Goal: Information Seeking & Learning: Learn about a topic

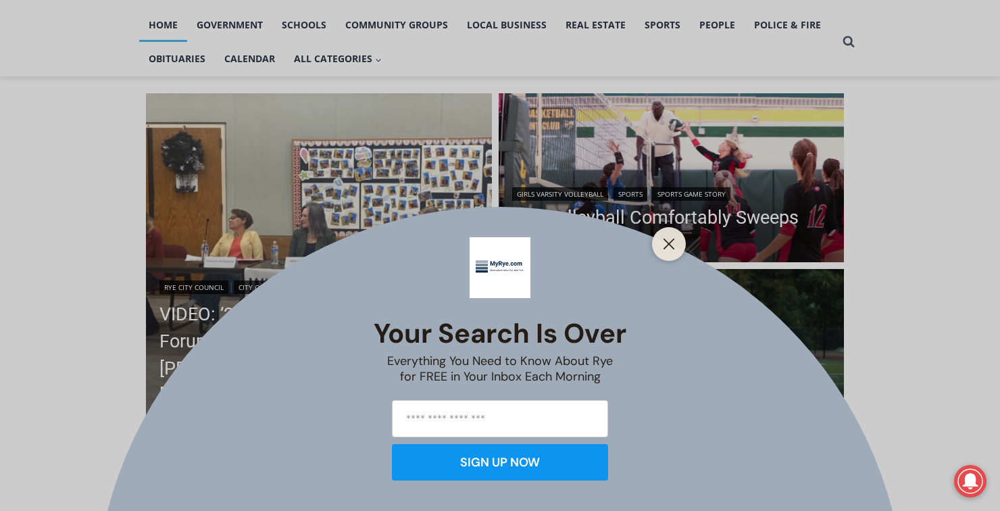
scroll to position [286, 0]
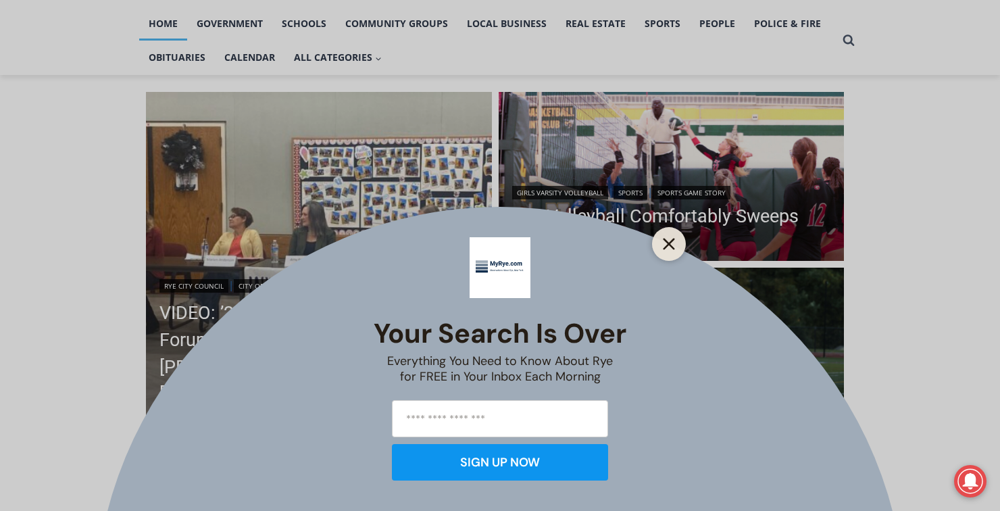
click at [668, 249] on line "Close" at bounding box center [669, 243] width 9 height 9
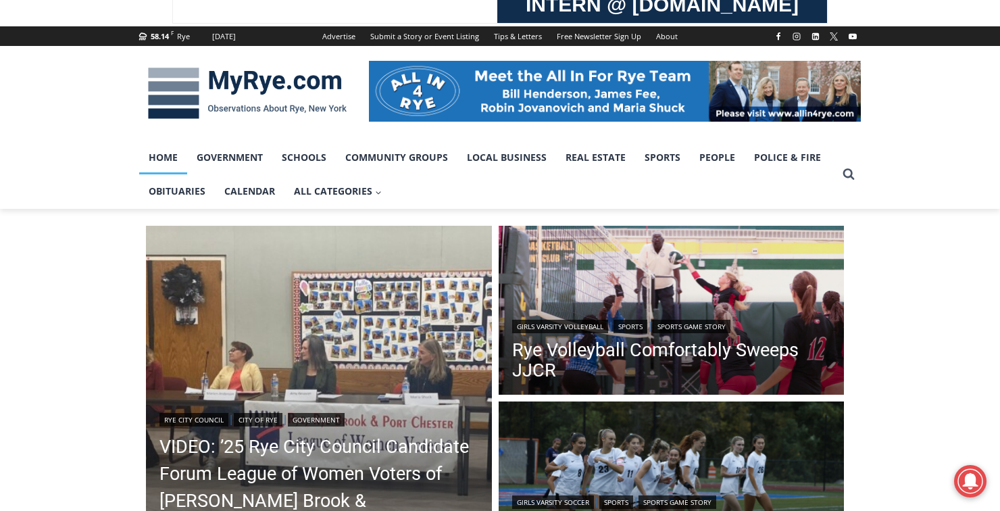
scroll to position [151, 0]
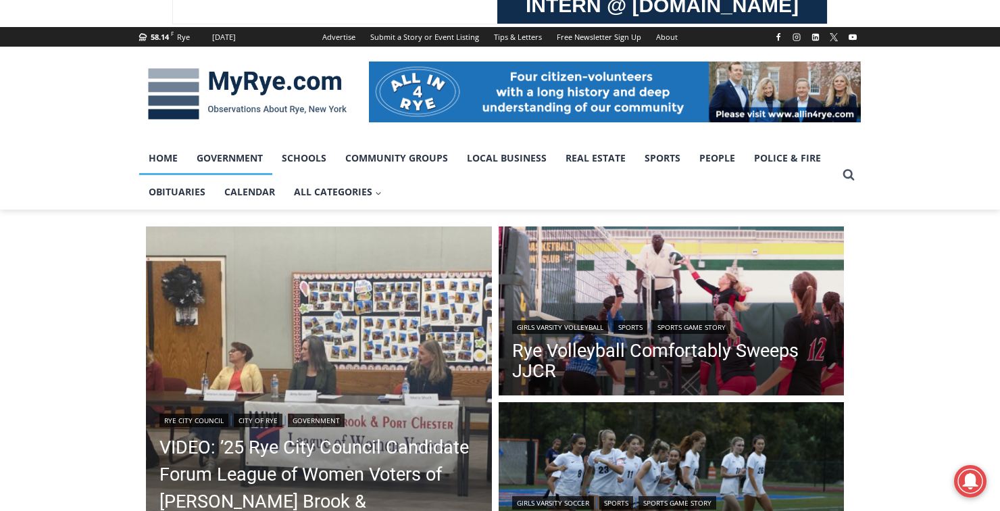
click at [233, 161] on link "Government" at bounding box center [229, 158] width 85 height 34
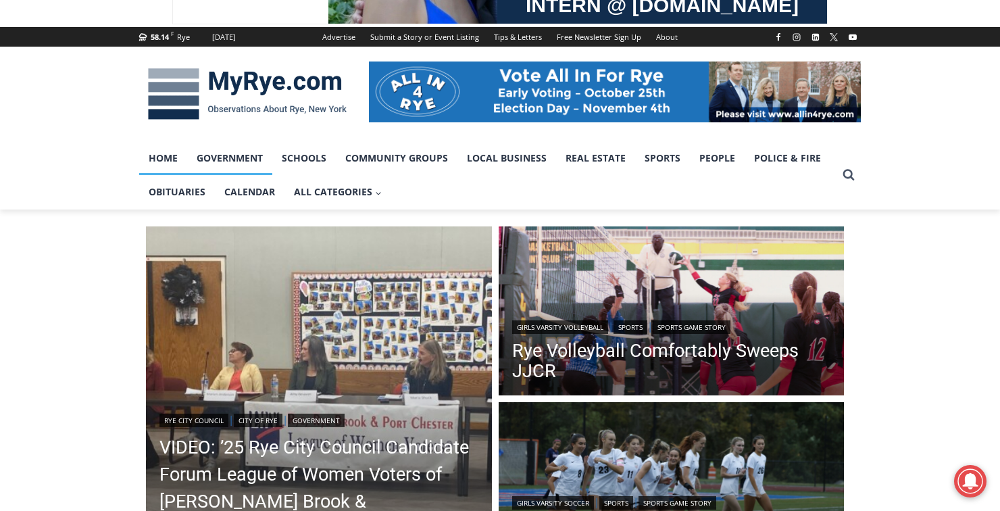
click at [235, 175] on link "Government" at bounding box center [229, 158] width 85 height 34
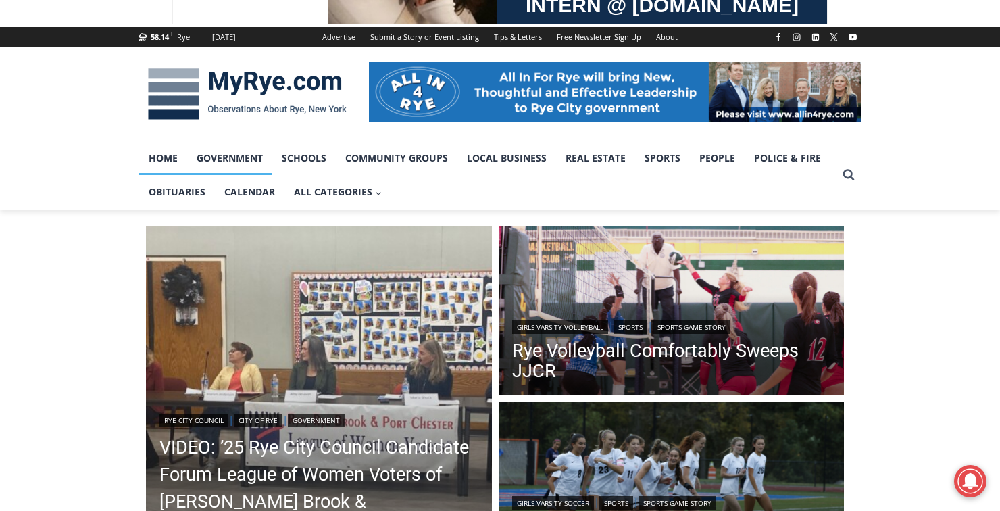
click at [239, 175] on link "Government" at bounding box center [229, 158] width 85 height 34
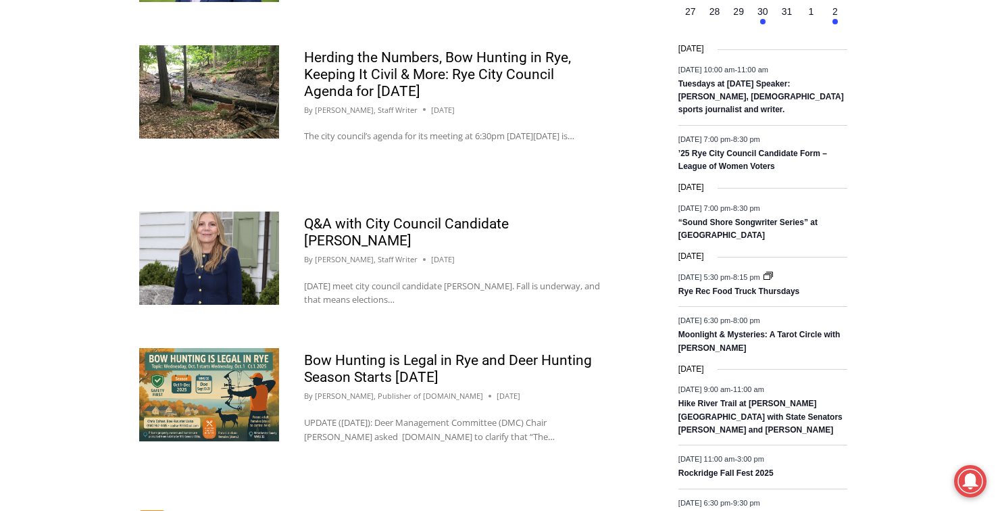
scroll to position [2090, 0]
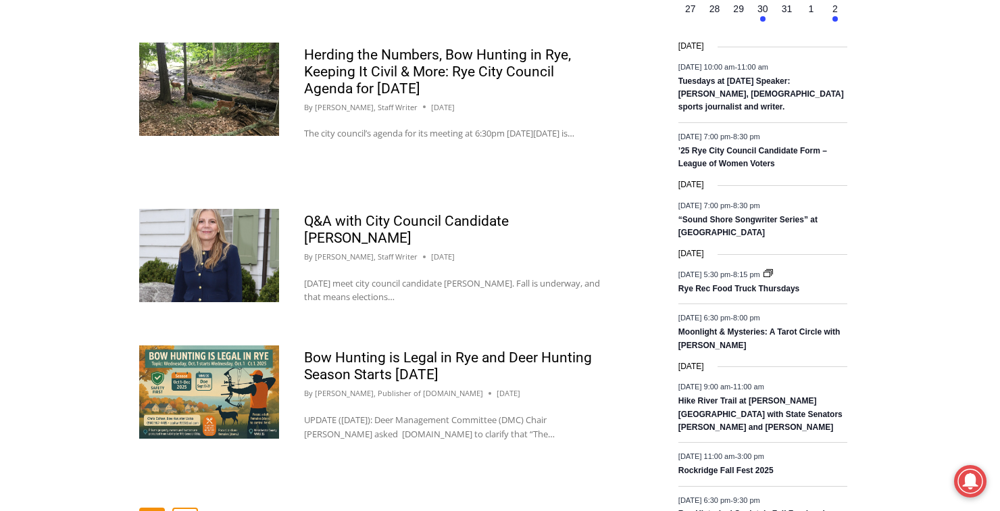
click at [187, 508] on link "2" at bounding box center [185, 521] width 26 height 26
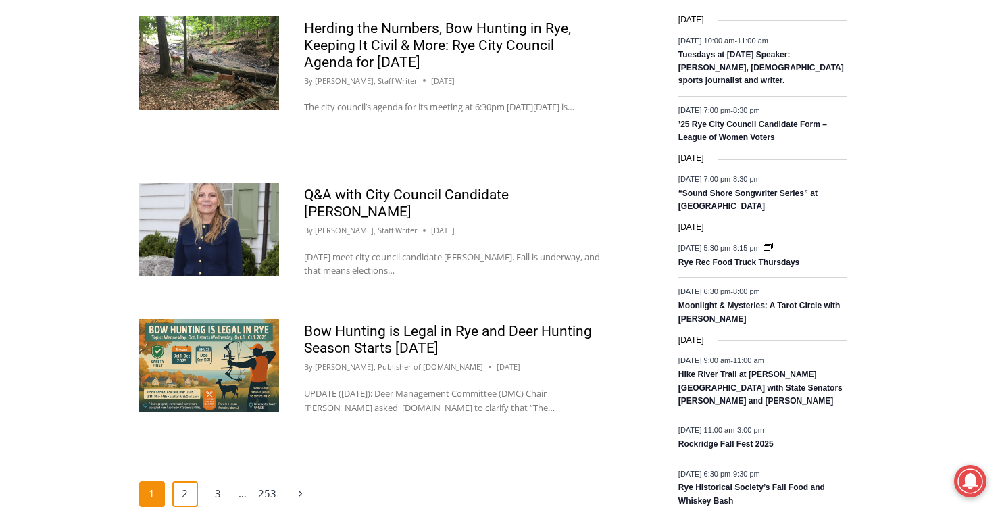
scroll to position [2144, 0]
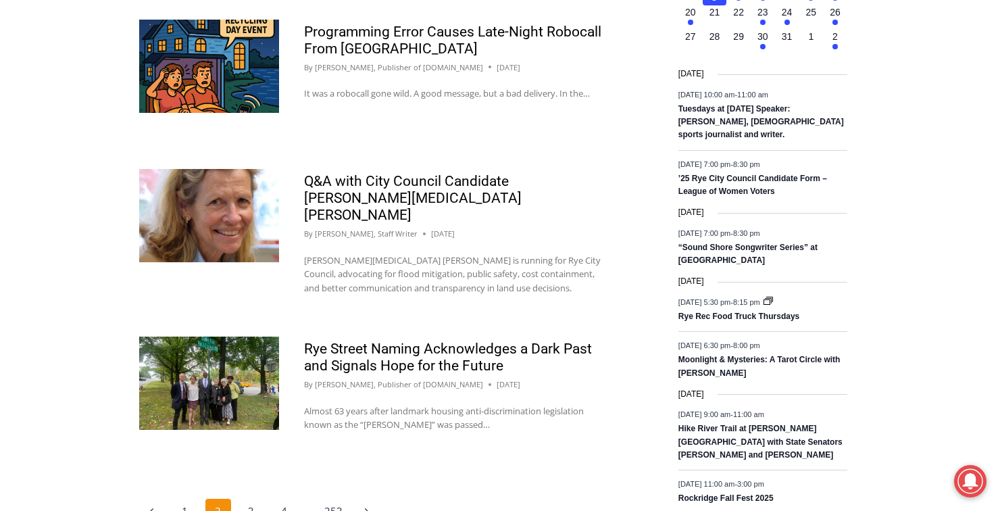
scroll to position [2063, 0]
click at [250, 498] on link "3" at bounding box center [252, 511] width 26 height 26
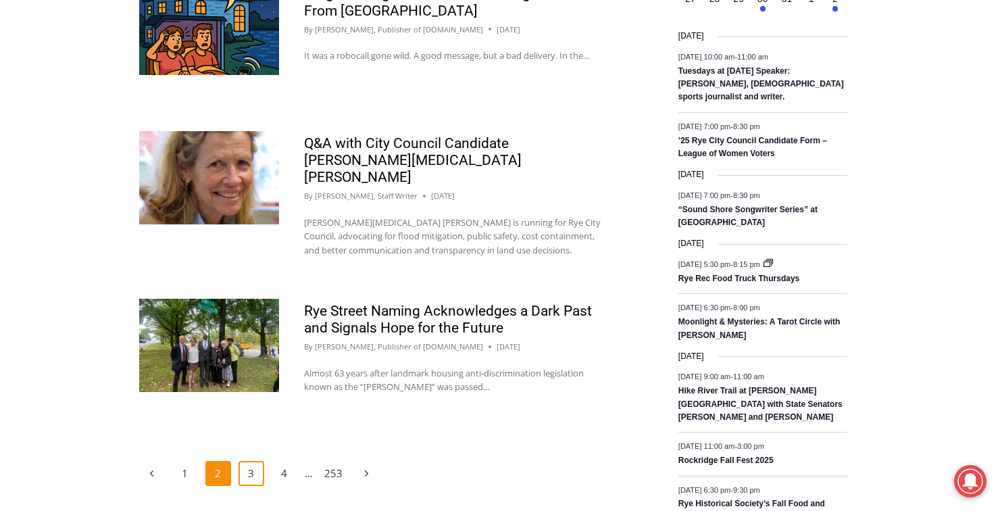
scroll to position [2117, 0]
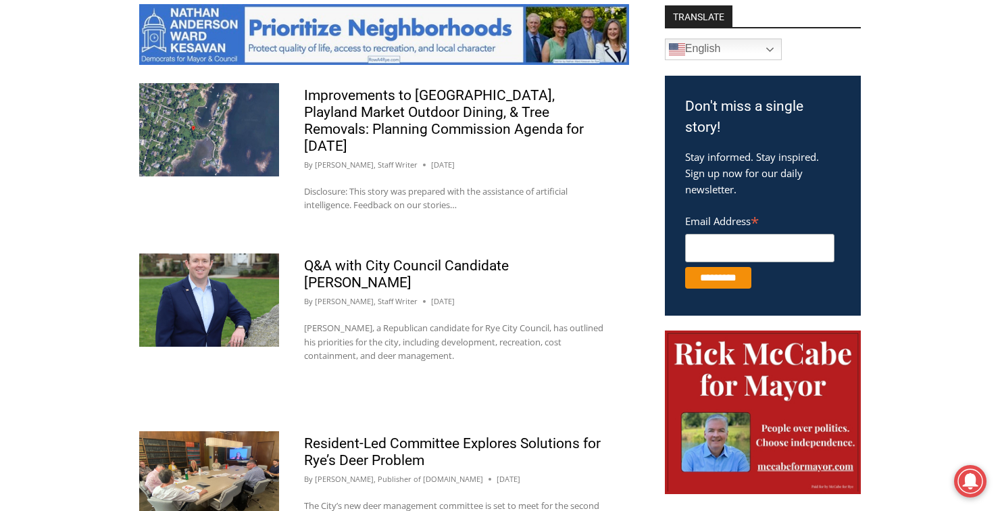
scroll to position [753, 0]
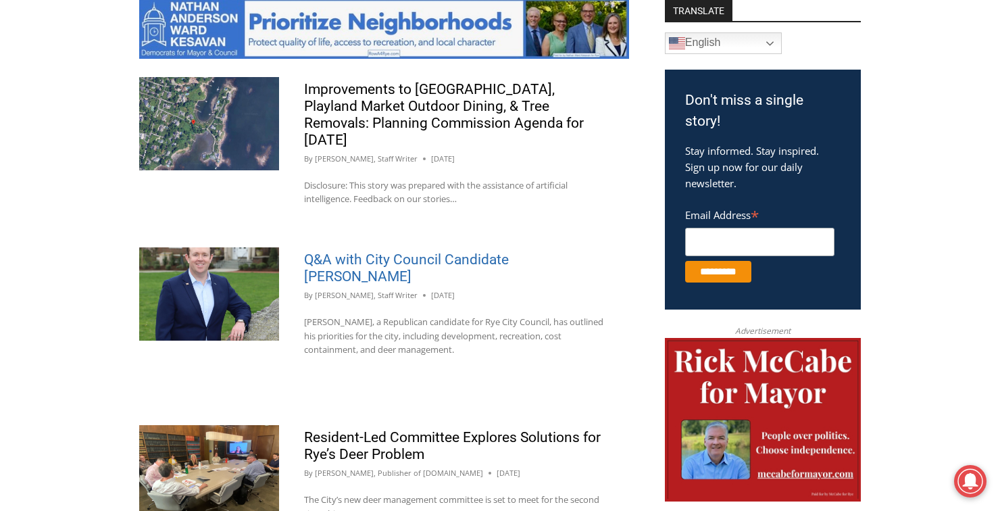
click at [339, 265] on link "Q&A with City Council Candidate [PERSON_NAME]" at bounding box center [406, 267] width 205 height 33
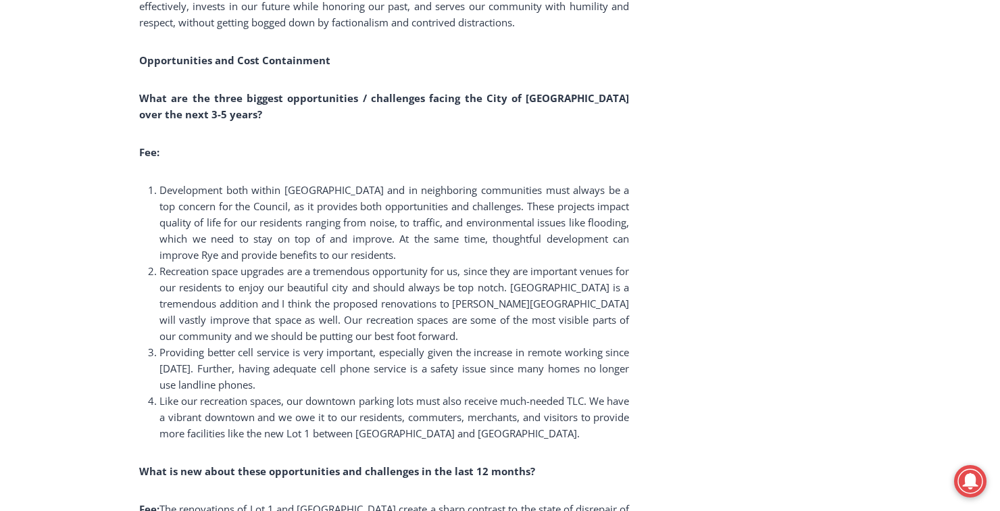
scroll to position [2446, 0]
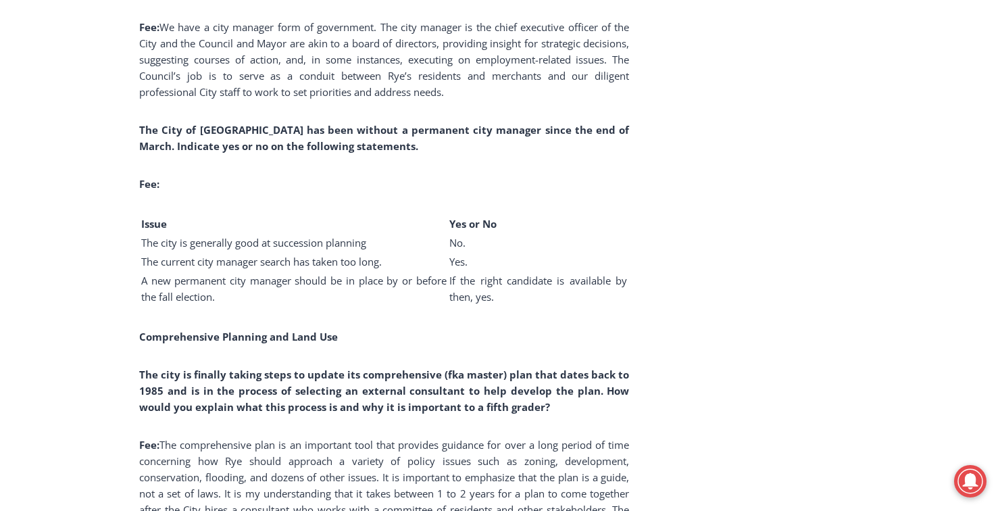
scroll to position [3491, 0]
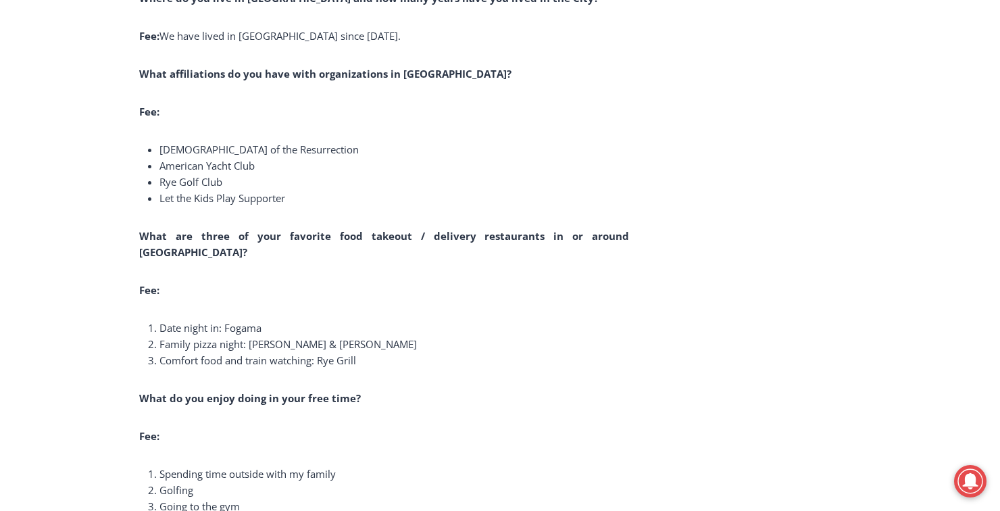
scroll to position [8783, 0]
